Goal: Information Seeking & Learning: Check status

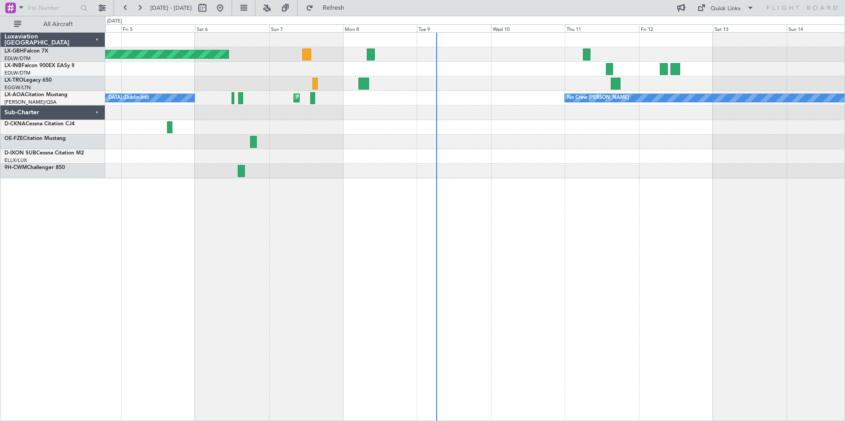
click at [517, 202] on div "Planned Maint Dubai (Dubai Intl) Planned Maint Nurnberg Unplanned Maint Dubai (…" at bounding box center [475, 226] width 740 height 389
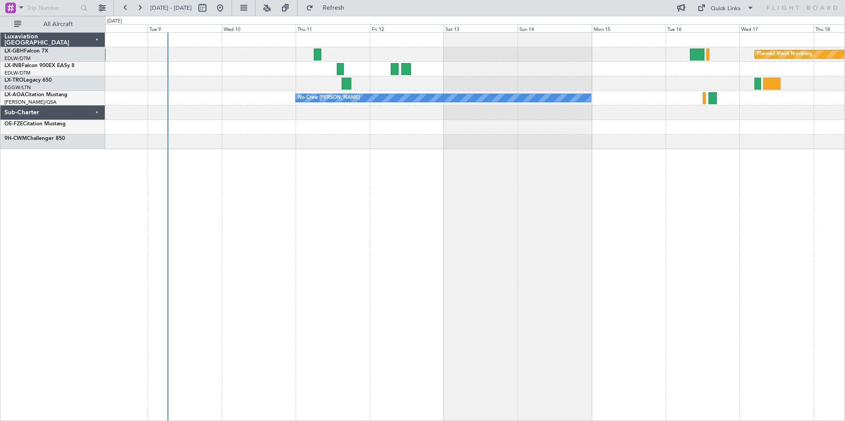
click at [343, 180] on div "Planned Maint Nurnberg Planned Maint Dubai (Dubai Intl) No Crew Chester Planned…" at bounding box center [475, 226] width 740 height 389
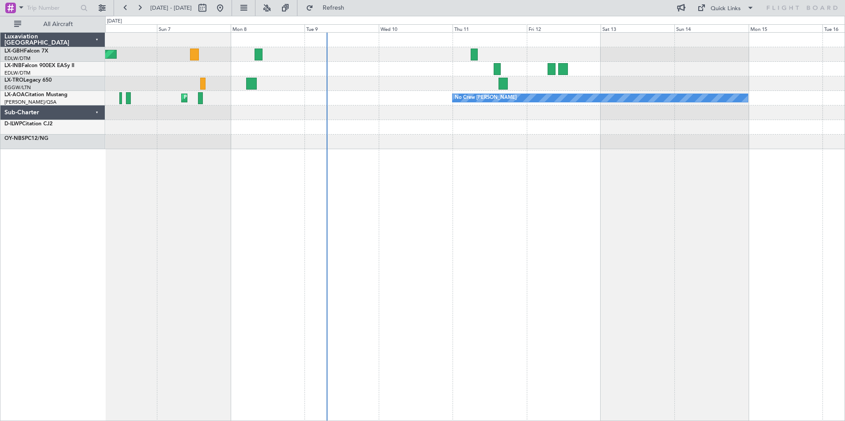
click at [552, 183] on div "Planned Maint Dubai (Dubai Intl) Planned Maint Nurnberg No Crew Chester Planned…" at bounding box center [475, 226] width 740 height 389
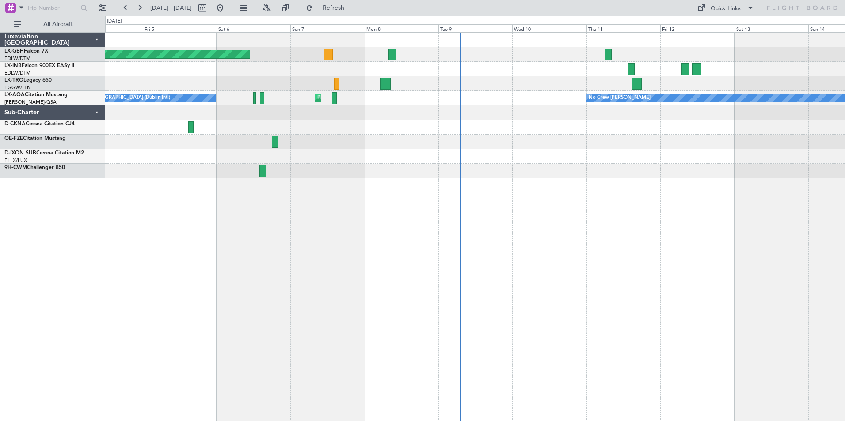
click at [685, 141] on div at bounding box center [474, 142] width 739 height 15
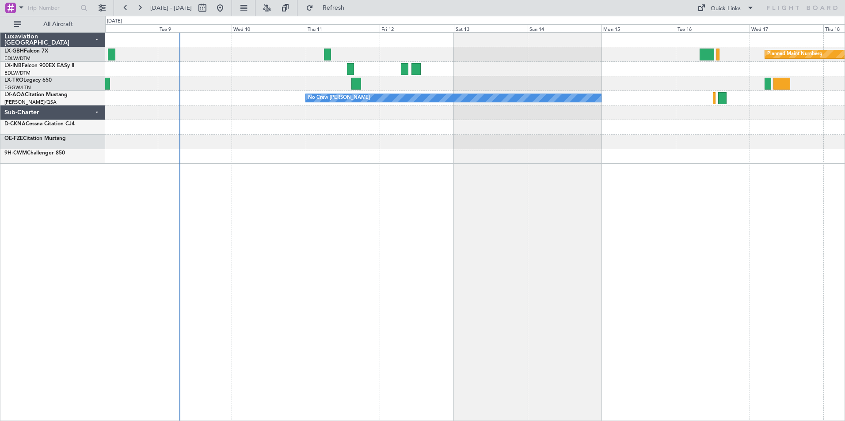
click at [353, 284] on div "Planned Maint Nurnberg Planned Maint [GEOGRAPHIC_DATA] ([GEOGRAPHIC_DATA]) No C…" at bounding box center [475, 226] width 740 height 389
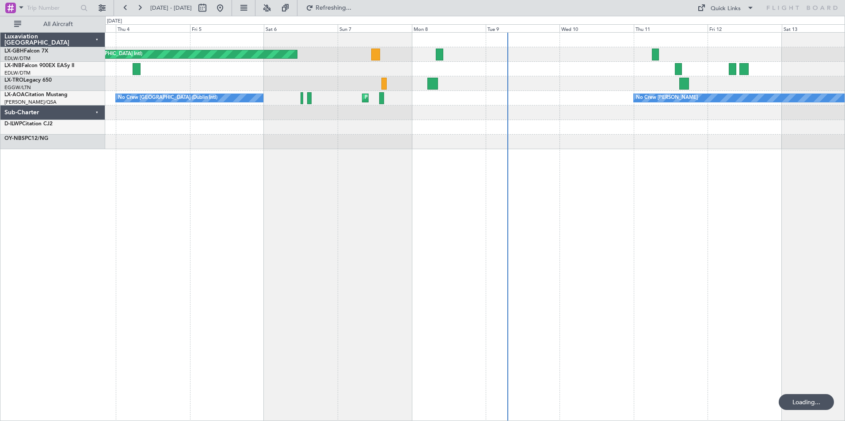
click at [680, 260] on div "Planned Maint [GEOGRAPHIC_DATA] ([GEOGRAPHIC_DATA] Intl) Unplanned Maint [GEOGR…" at bounding box center [475, 226] width 740 height 389
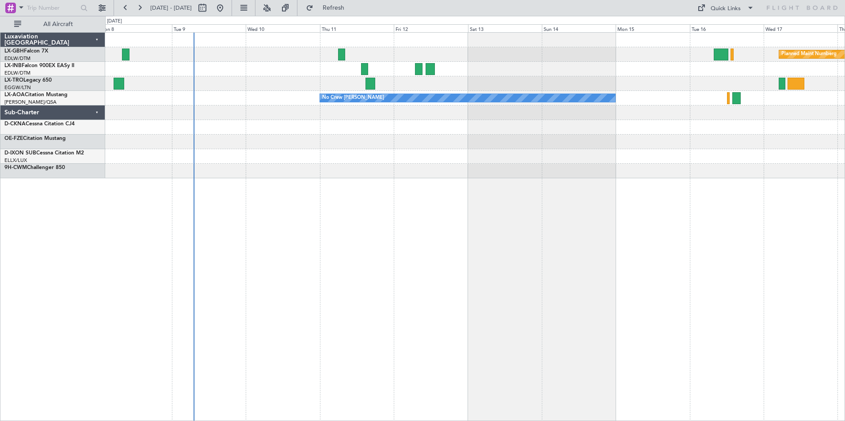
click at [374, 238] on div "Planned Maint Nurnberg Planned Maint [GEOGRAPHIC_DATA] ([GEOGRAPHIC_DATA]) No C…" at bounding box center [475, 226] width 740 height 389
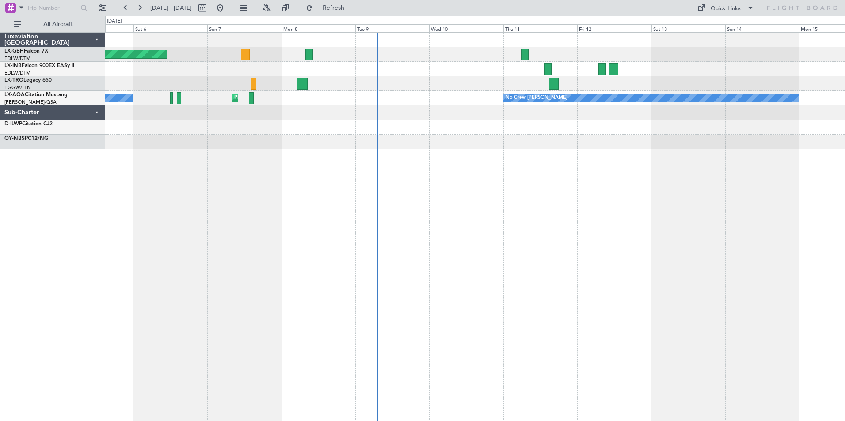
click at [610, 197] on div "Planned Maint [GEOGRAPHIC_DATA] ([GEOGRAPHIC_DATA] Intl) Planned Maint Nurnberg…" at bounding box center [475, 226] width 740 height 389
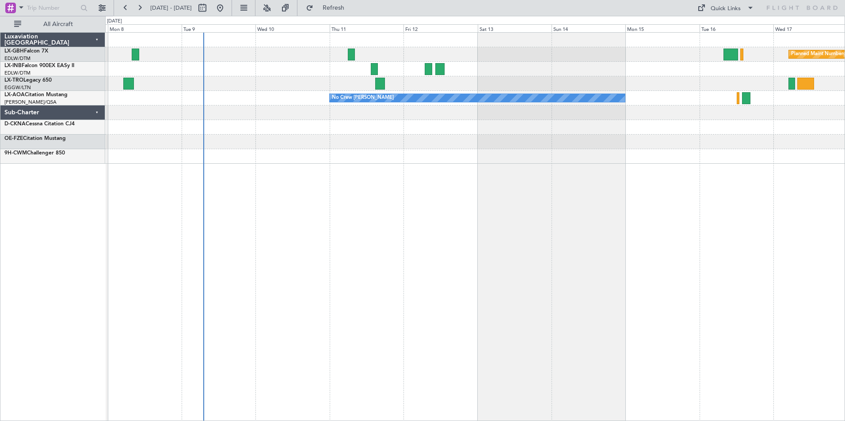
click at [318, 216] on div "Planned Maint Nurnberg Planned Maint [GEOGRAPHIC_DATA] ([GEOGRAPHIC_DATA]) No C…" at bounding box center [475, 226] width 740 height 389
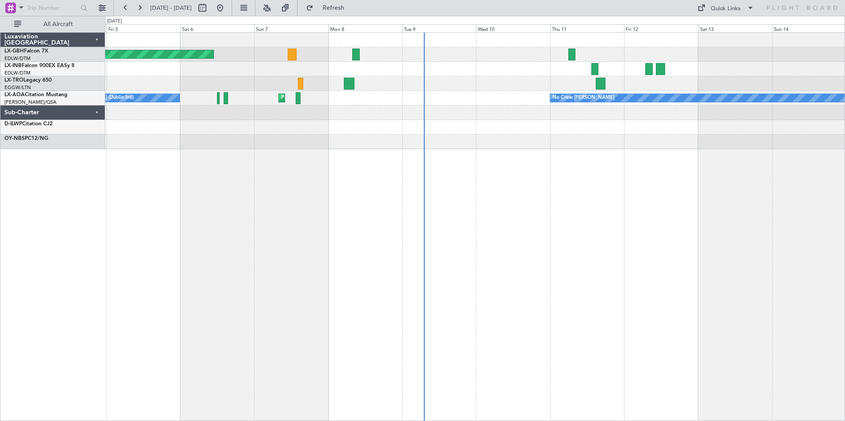
click at [696, 205] on div "Planned Maint [GEOGRAPHIC_DATA] ([GEOGRAPHIC_DATA] Intl) Planned Maint Nurnberg…" at bounding box center [475, 226] width 740 height 389
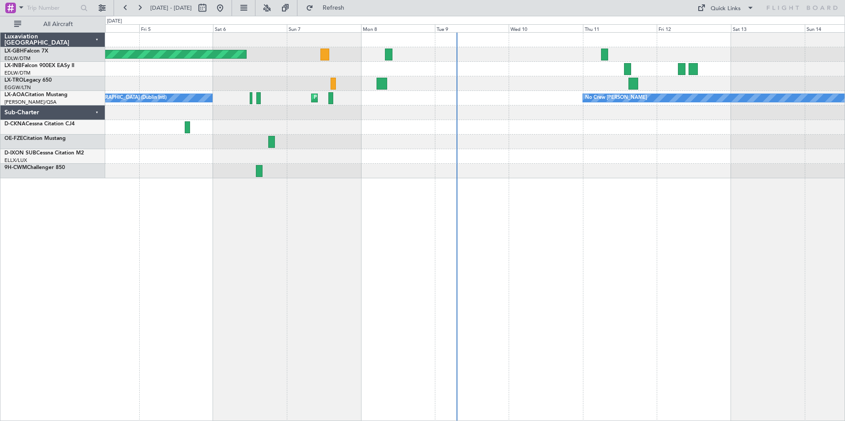
click at [683, 239] on div "Planned Maint [GEOGRAPHIC_DATA] ([GEOGRAPHIC_DATA] Intl) Unplanned Maint [GEOGR…" at bounding box center [475, 226] width 740 height 389
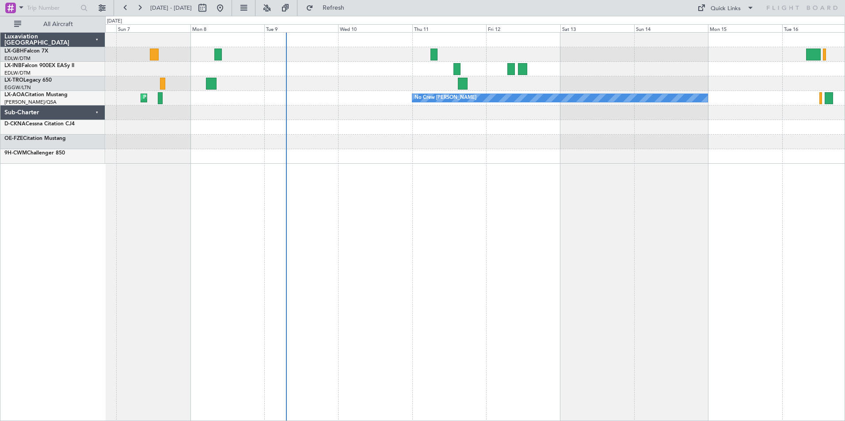
click at [478, 190] on div "Planned Maint Nurnberg Planned Maint [GEOGRAPHIC_DATA] ([GEOGRAPHIC_DATA]) No C…" at bounding box center [475, 226] width 740 height 389
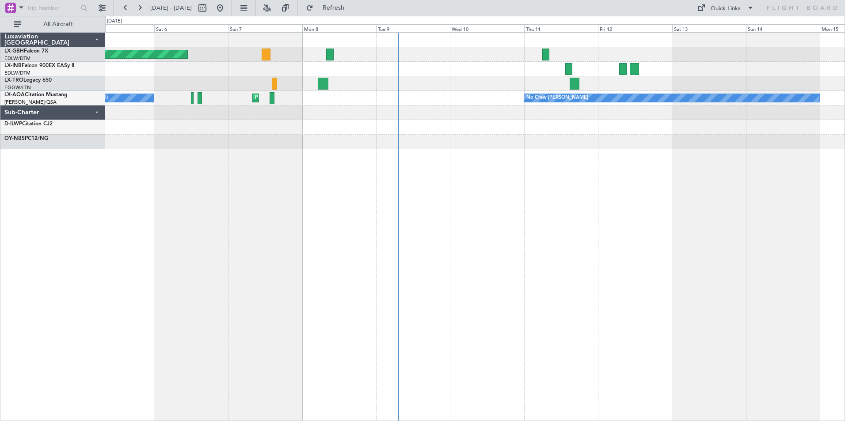
click at [549, 179] on div "Planned Maint [GEOGRAPHIC_DATA] ([GEOGRAPHIC_DATA] Intl) Planned Maint Nurnberg…" at bounding box center [475, 226] width 740 height 389
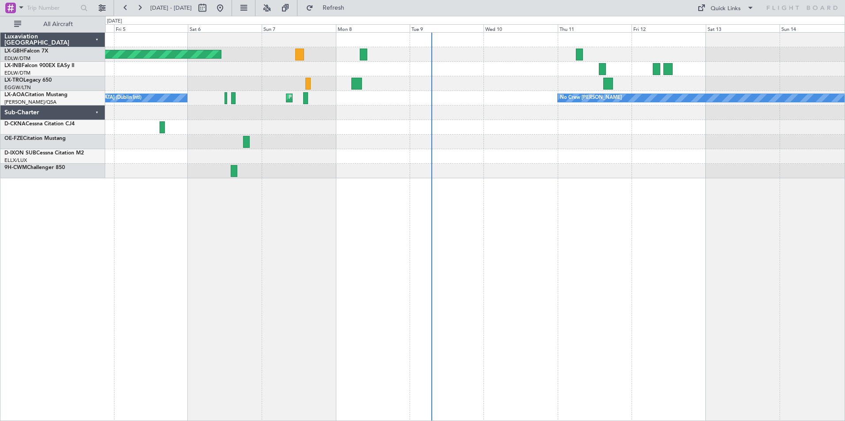
click at [557, 161] on div "Planned Maint [GEOGRAPHIC_DATA] ([GEOGRAPHIC_DATA] Intl) Planned Maint Nurnberg…" at bounding box center [474, 106] width 739 height 146
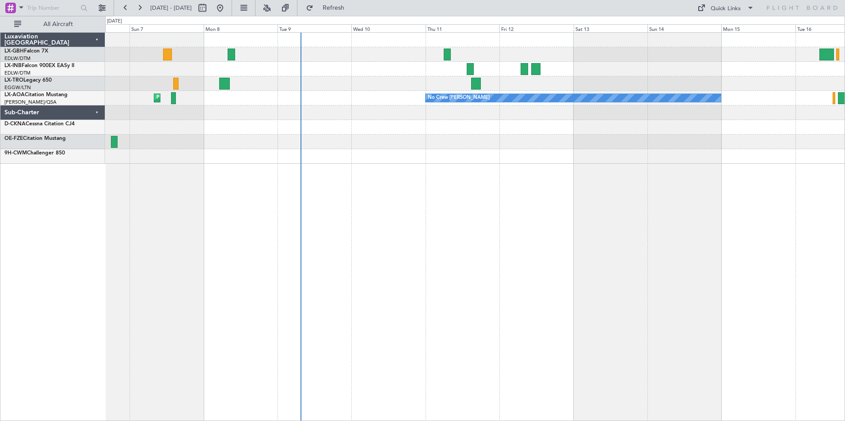
click at [557, 213] on div "Planned Maint Nurnberg Planned Maint [GEOGRAPHIC_DATA] ([GEOGRAPHIC_DATA]) Plan…" at bounding box center [475, 226] width 740 height 389
